Goal: Task Accomplishment & Management: Use online tool/utility

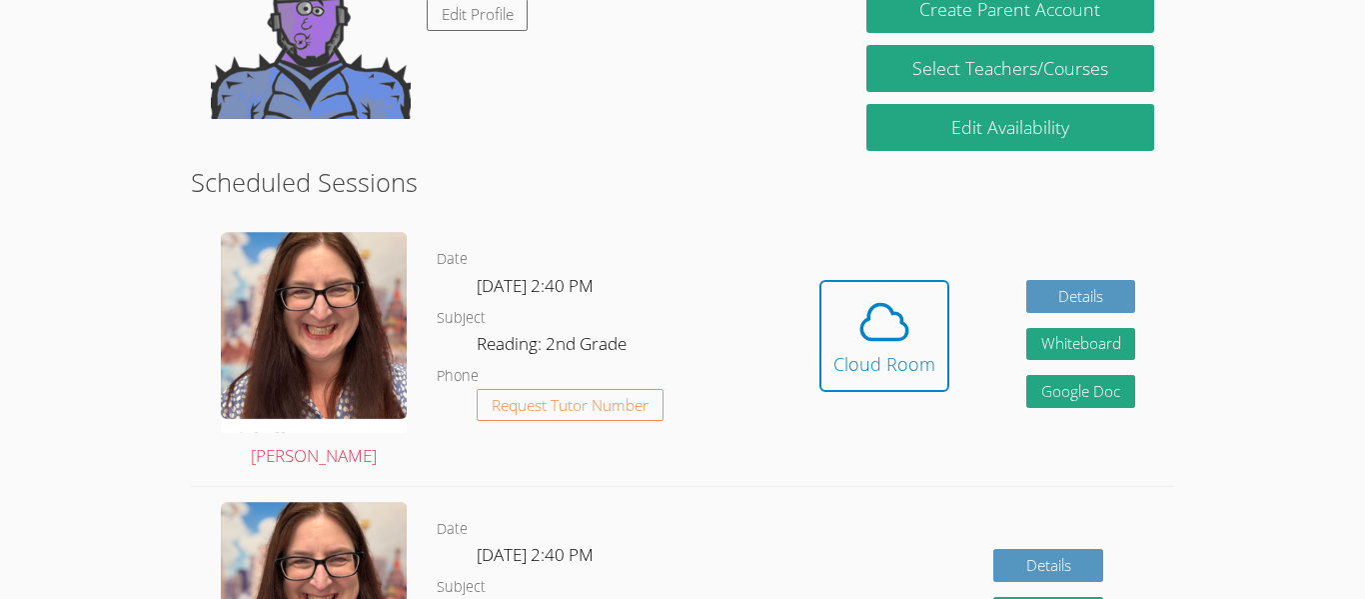
scroll to position [276, 0]
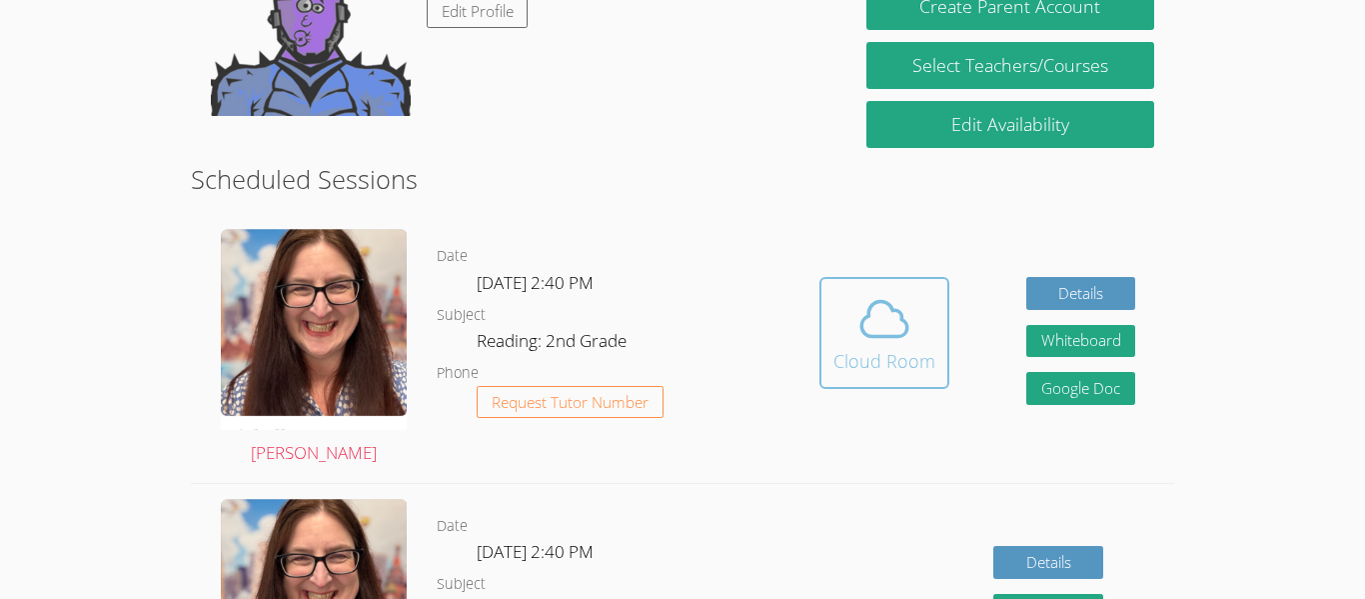
click at [875, 360] on div "Cloud Room" at bounding box center [884, 361] width 102 height 28
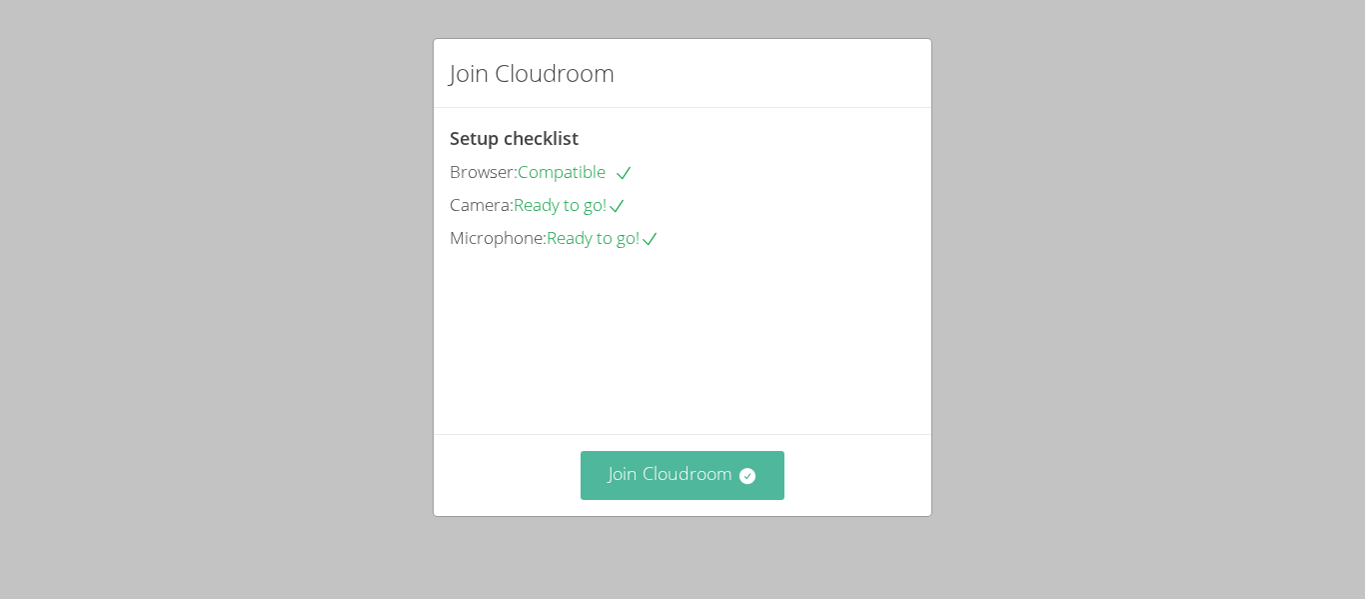
click at [681, 474] on button "Join Cloudroom" at bounding box center [683, 475] width 205 height 49
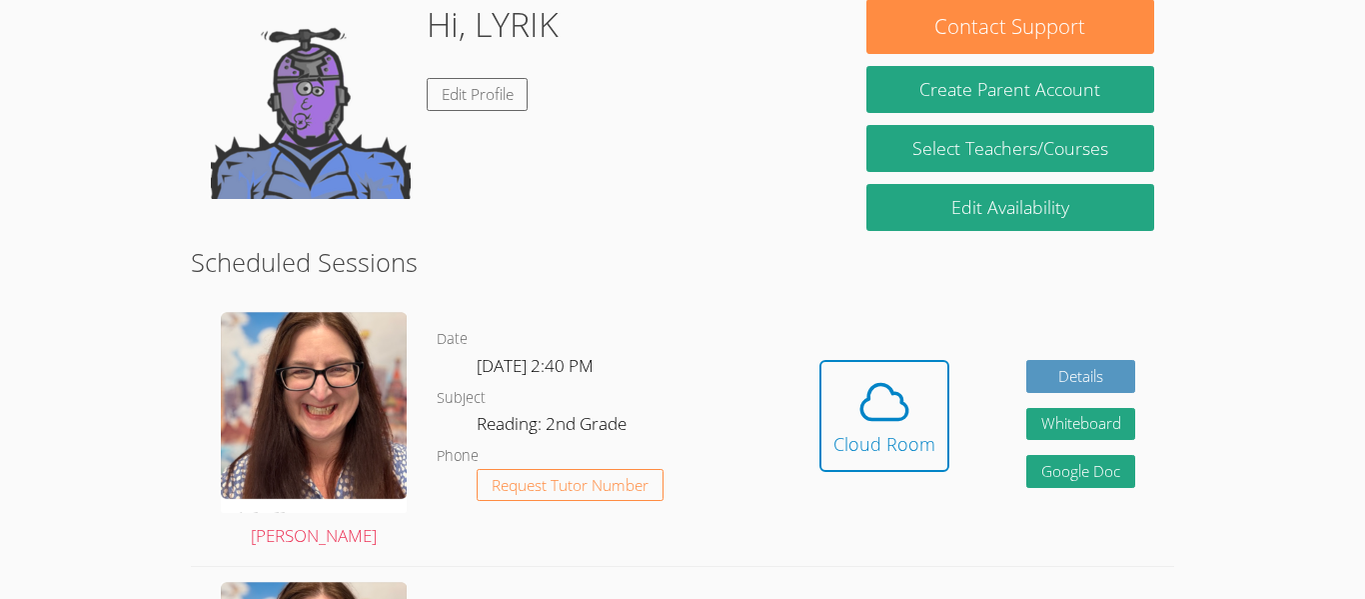
scroll to position [196, 0]
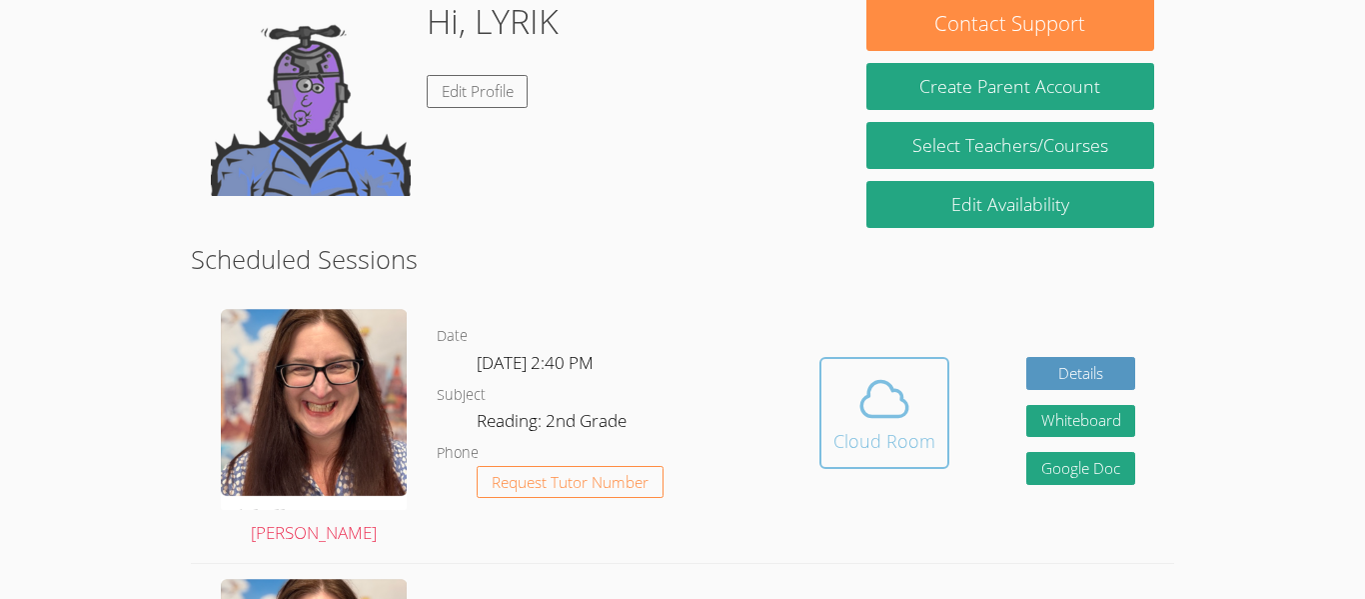
click at [898, 424] on icon at bounding box center [884, 399] width 56 height 56
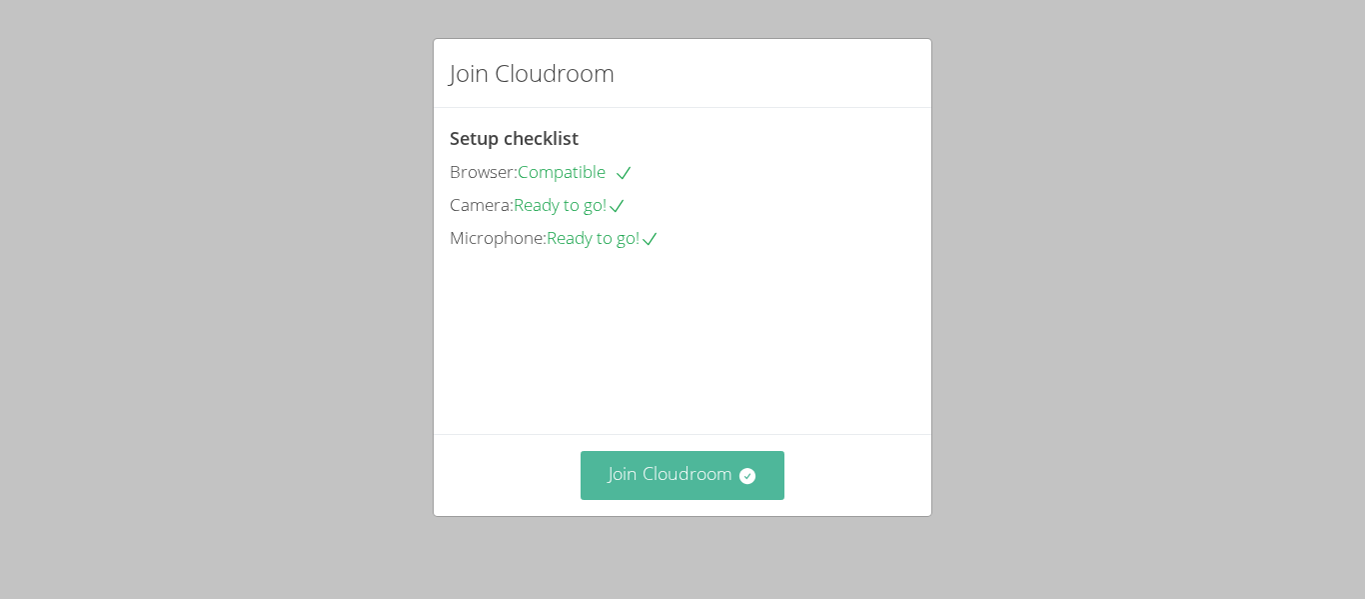
click at [704, 490] on button "Join Cloudroom" at bounding box center [683, 475] width 205 height 49
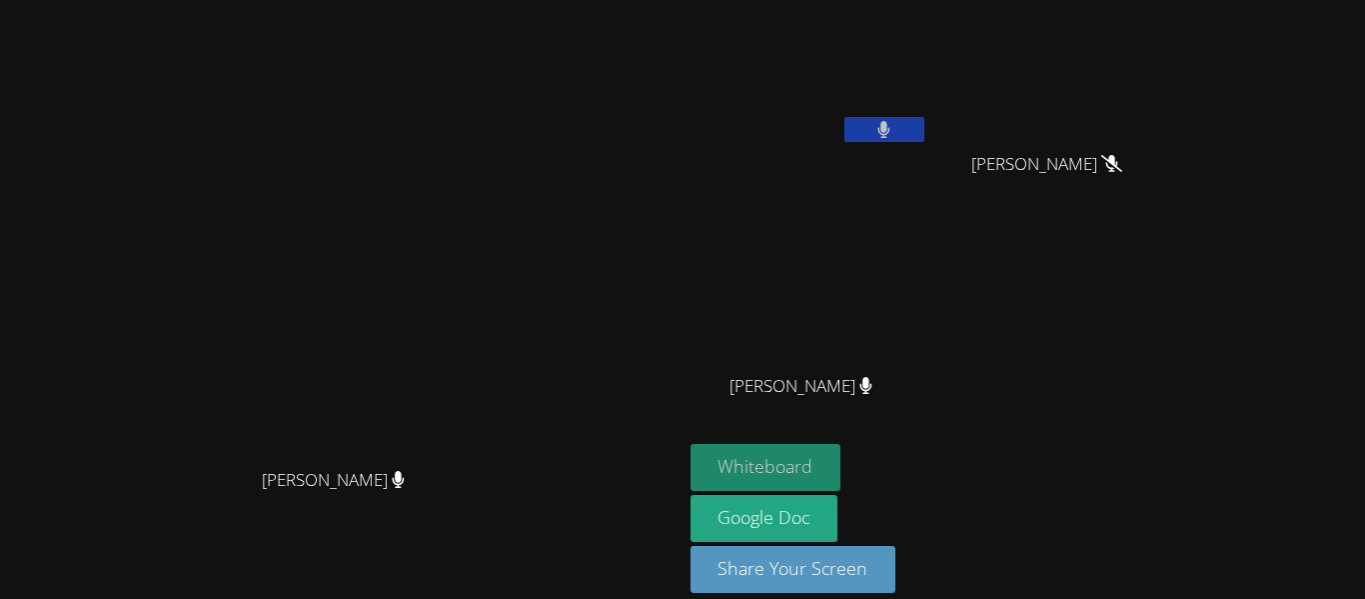
click at [841, 451] on button "Whiteboard" at bounding box center [766, 467] width 151 height 47
